Goal: Transaction & Acquisition: Purchase product/service

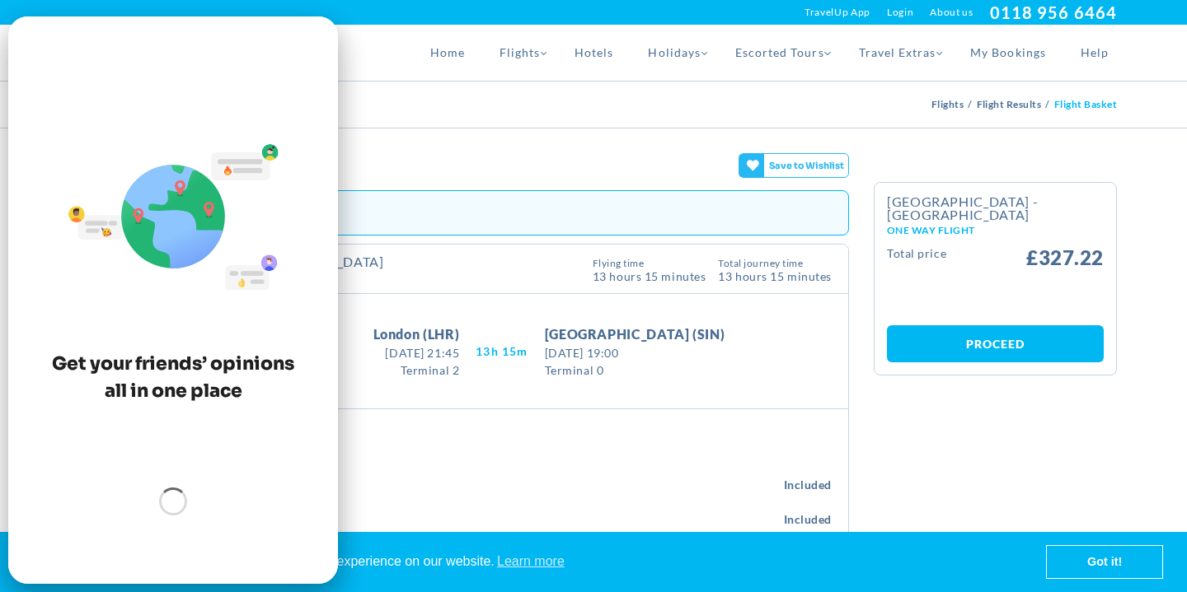
click at [637, 143] on section "Flight Details Calendar BACK TO RESULTS [GEOGRAPHIC_DATA] - [GEOGRAPHIC_DATA] O…" at bounding box center [593, 570] width 1187 height 882
click at [141, 8] on div "[GEOGRAPHIC_DATA] [GEOGRAPHIC_DATA] [GEOGRAPHIC_DATA] [GEOGRAPHIC_DATA] [GEOGRA…" at bounding box center [593, 12] width 1071 height 25
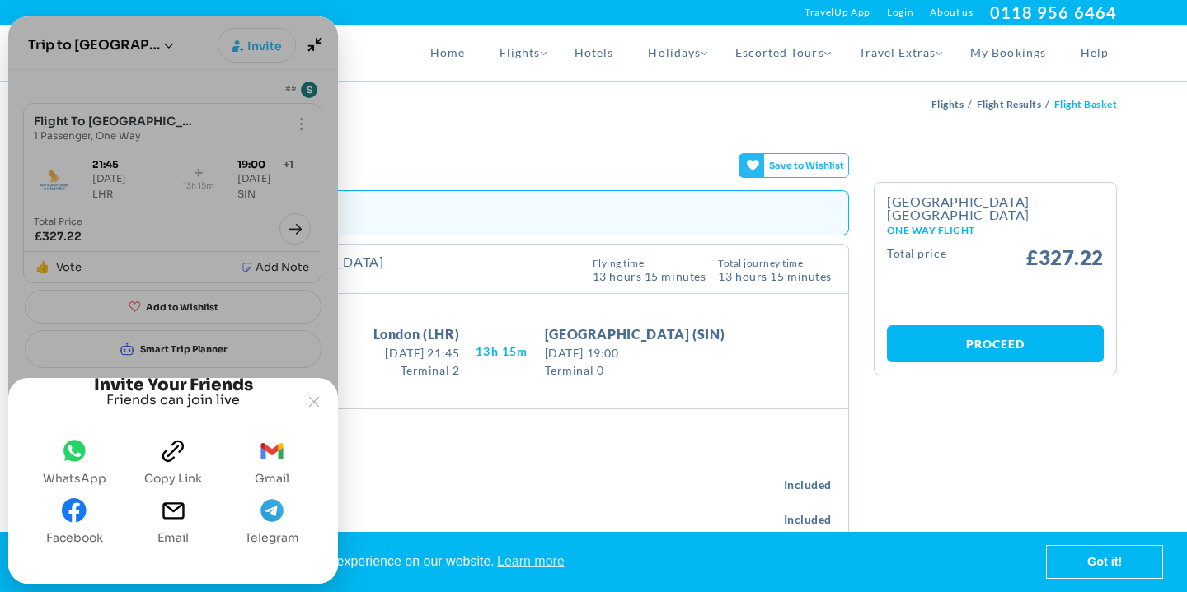
click at [344, 3] on div "[GEOGRAPHIC_DATA] [GEOGRAPHIC_DATA] [GEOGRAPHIC_DATA] [GEOGRAPHIC_DATA] [GEOGRA…" at bounding box center [593, 12] width 1071 height 25
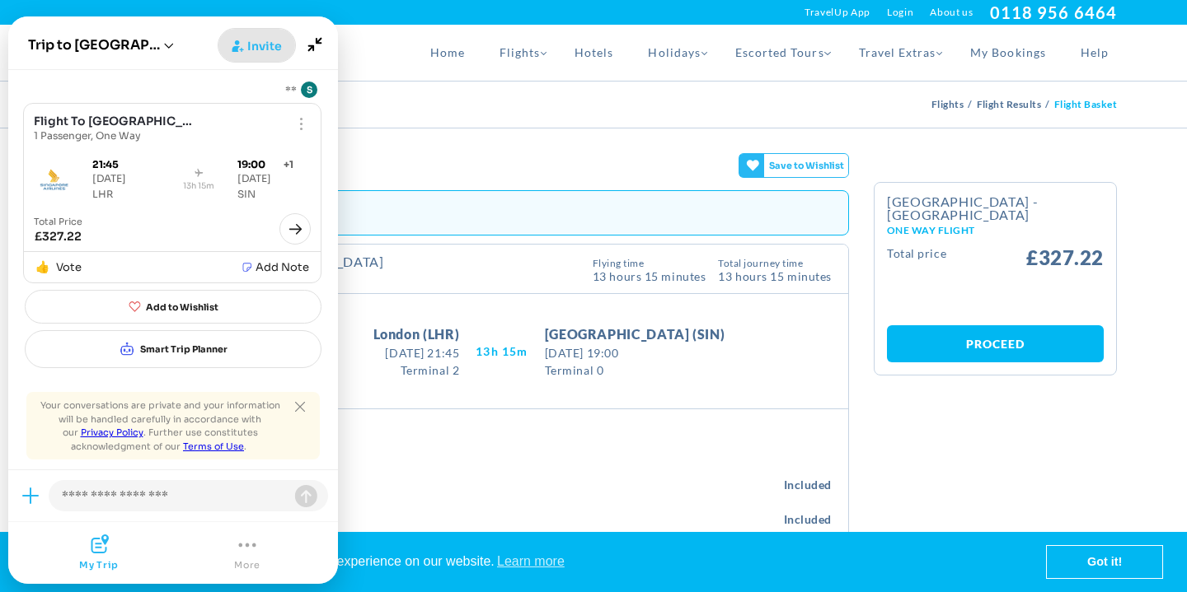
click at [255, 49] on span "Invite" at bounding box center [264, 46] width 35 height 16
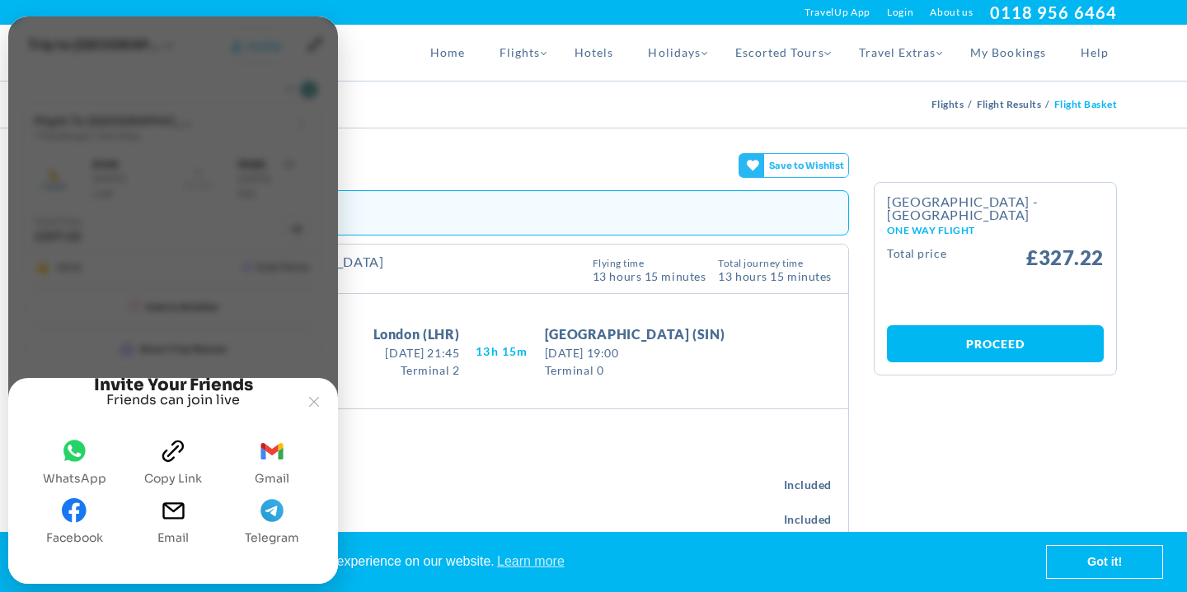
click at [155, 472] on span "Copy link" at bounding box center [173, 478] width 58 height 13
click at [667, 354] on span "[DATE] 19:00" at bounding box center [635, 352] width 180 height 17
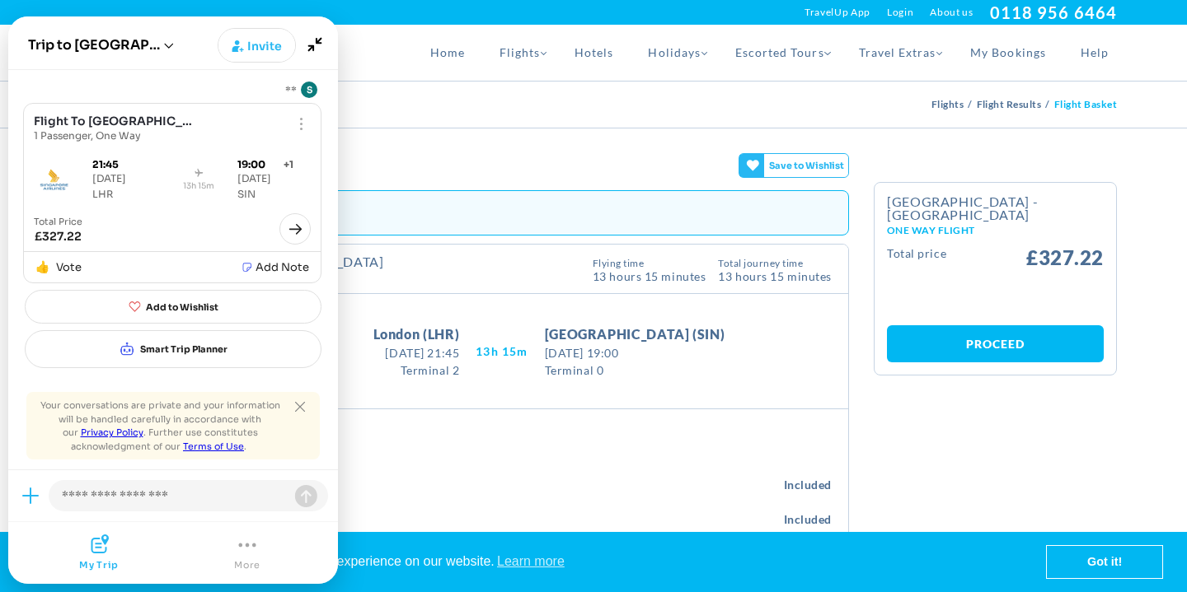
click at [589, 347] on span "[DATE] 19:00" at bounding box center [635, 352] width 180 height 17
click at [325, 51] on icon "Minimize" at bounding box center [314, 44] width 31 height 31
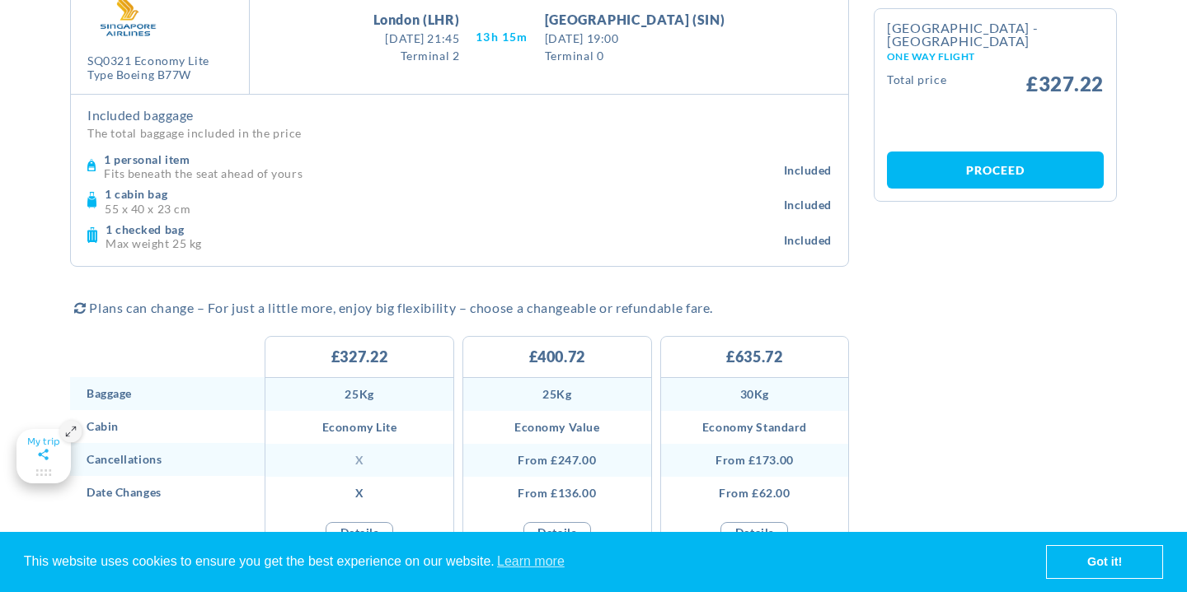
scroll to position [385, 0]
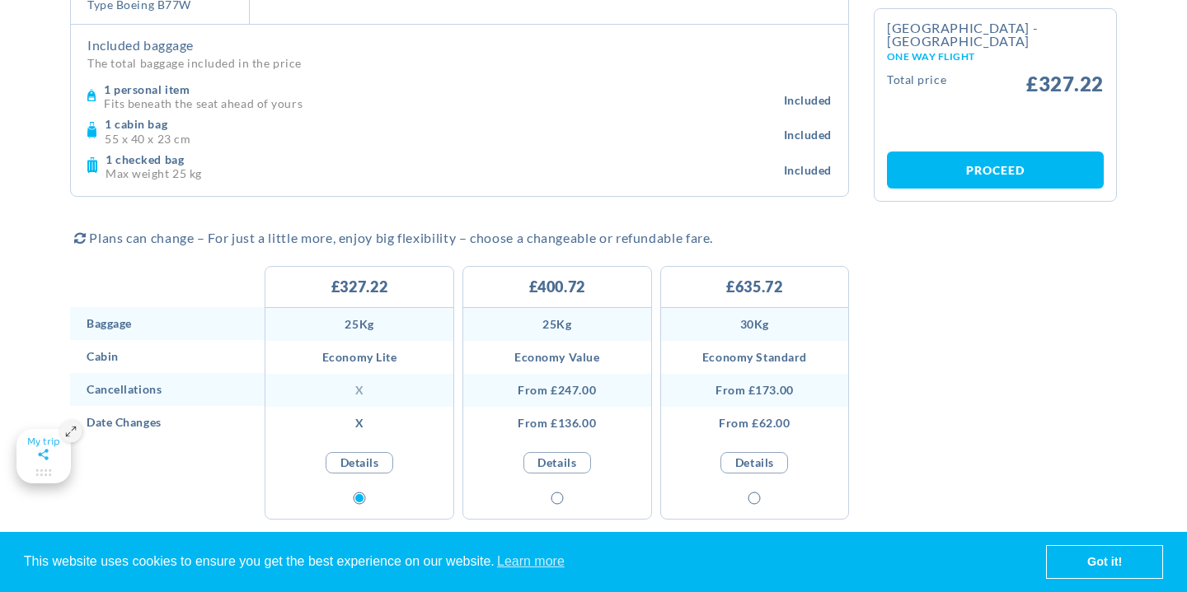
click at [556, 499] on div at bounding box center [557, 499] width 188 height 0
click at [583, 383] on li "From £247.00" at bounding box center [557, 390] width 188 height 33
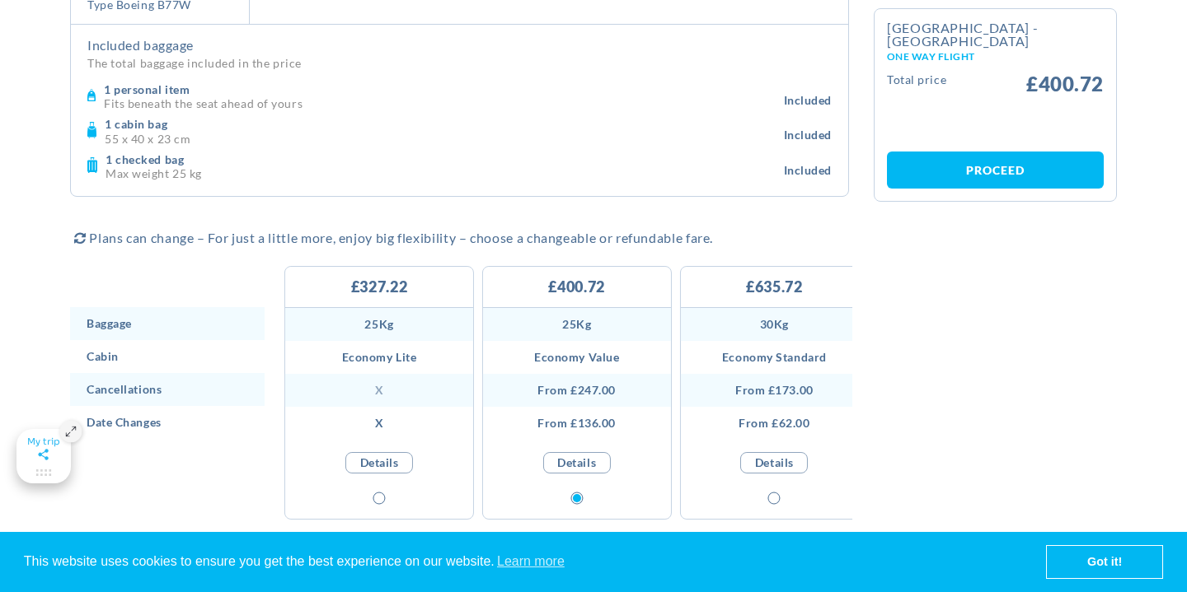
drag, startPoint x: 555, startPoint y: 386, endPoint x: 589, endPoint y: 393, distance: 35.2
click at [589, 393] on li "From £247.00" at bounding box center [577, 390] width 188 height 33
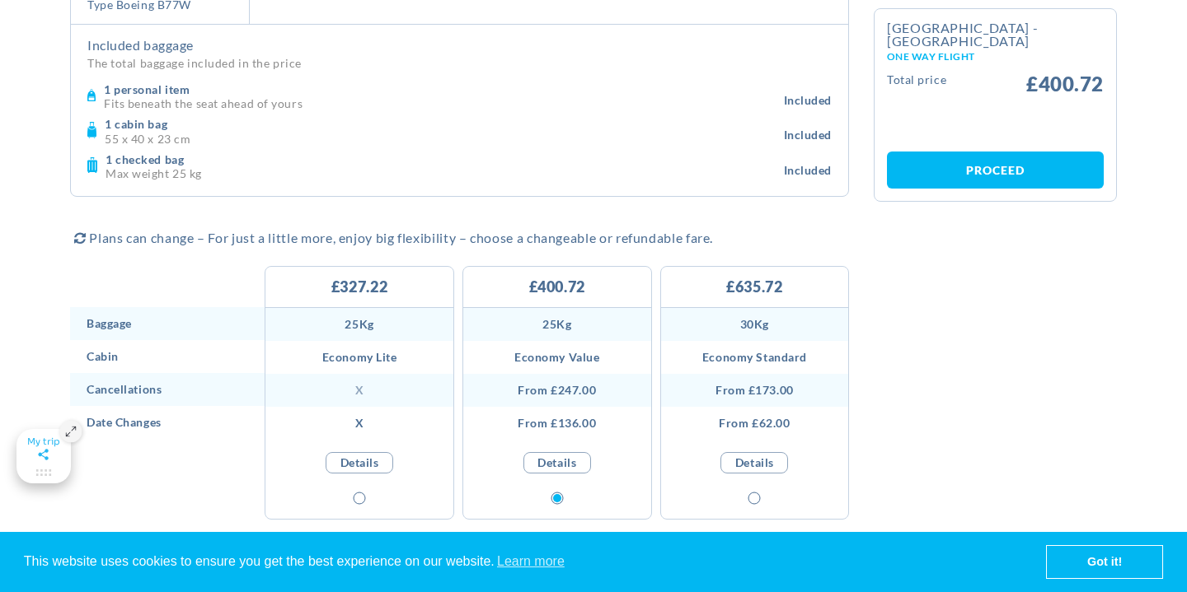
click at [405, 478] on div "25Kg Economy Lite x x Details" at bounding box center [359, 403] width 188 height 190
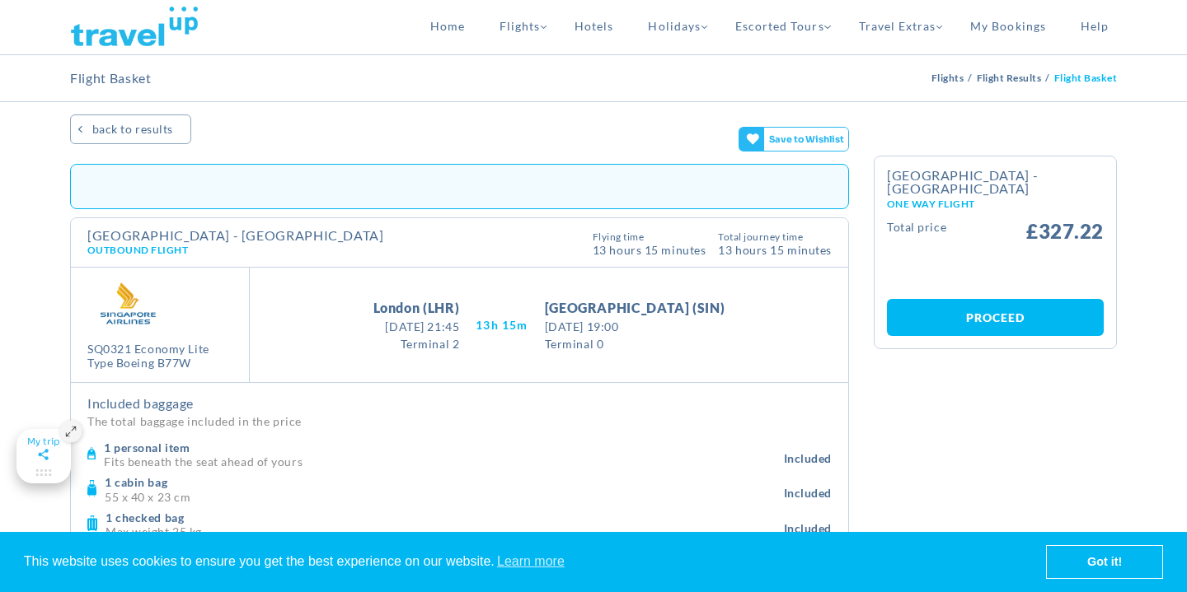
scroll to position [0, 0]
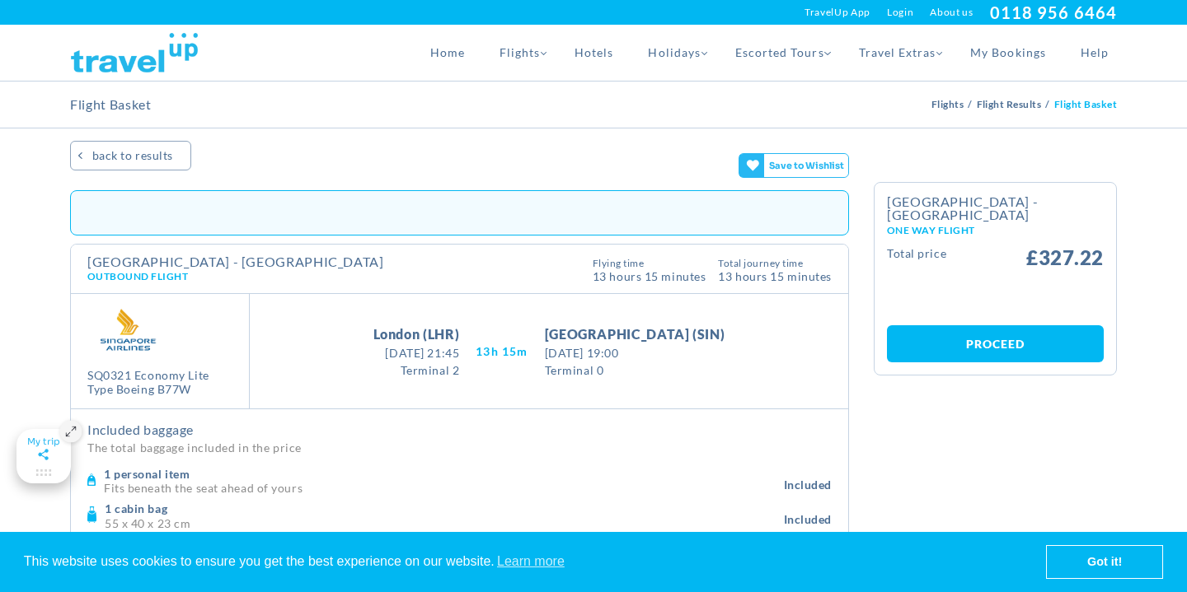
click at [1003, 325] on link "Proceed" at bounding box center [995, 343] width 217 height 37
